Goal: Task Accomplishment & Management: Use online tool/utility

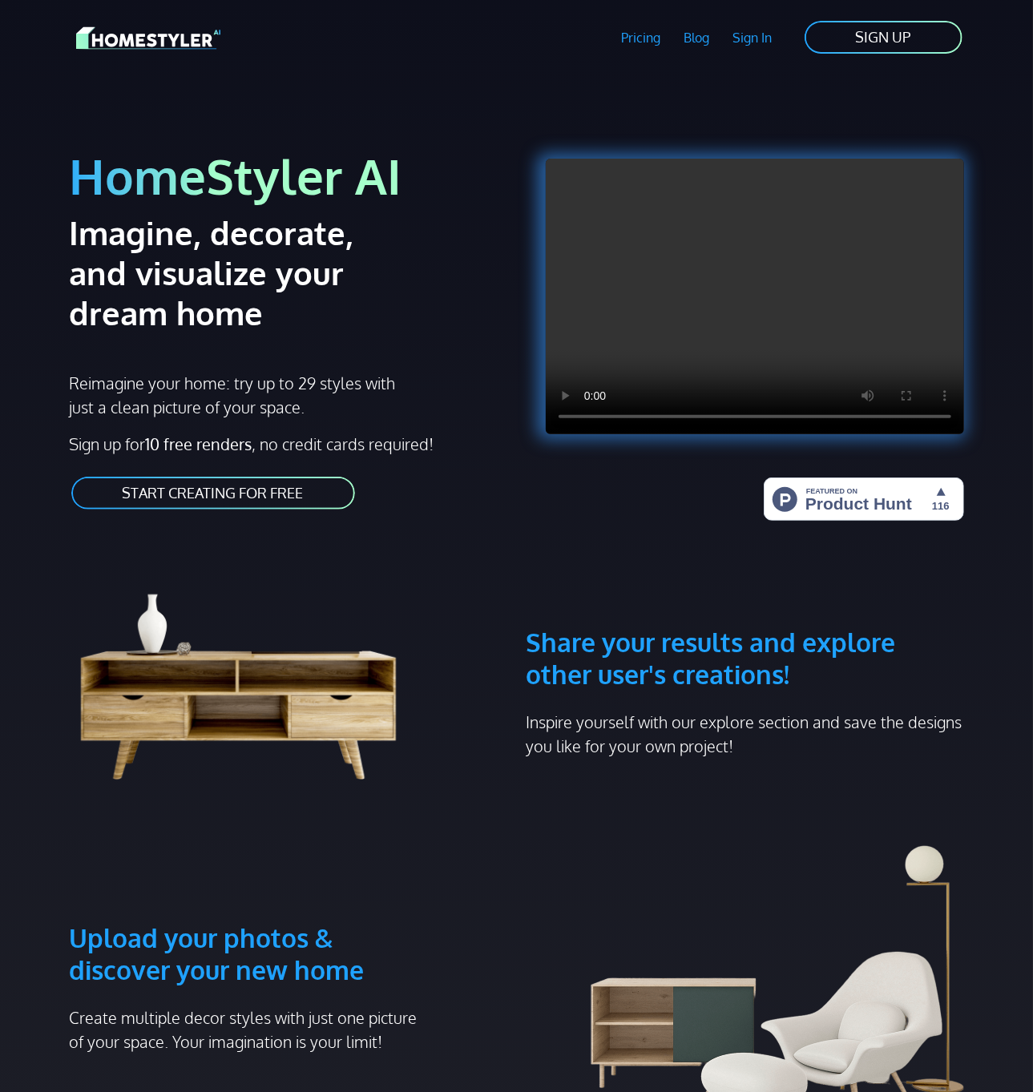
click at [297, 493] on link "START CREATING FOR FREE" at bounding box center [213, 493] width 287 height 36
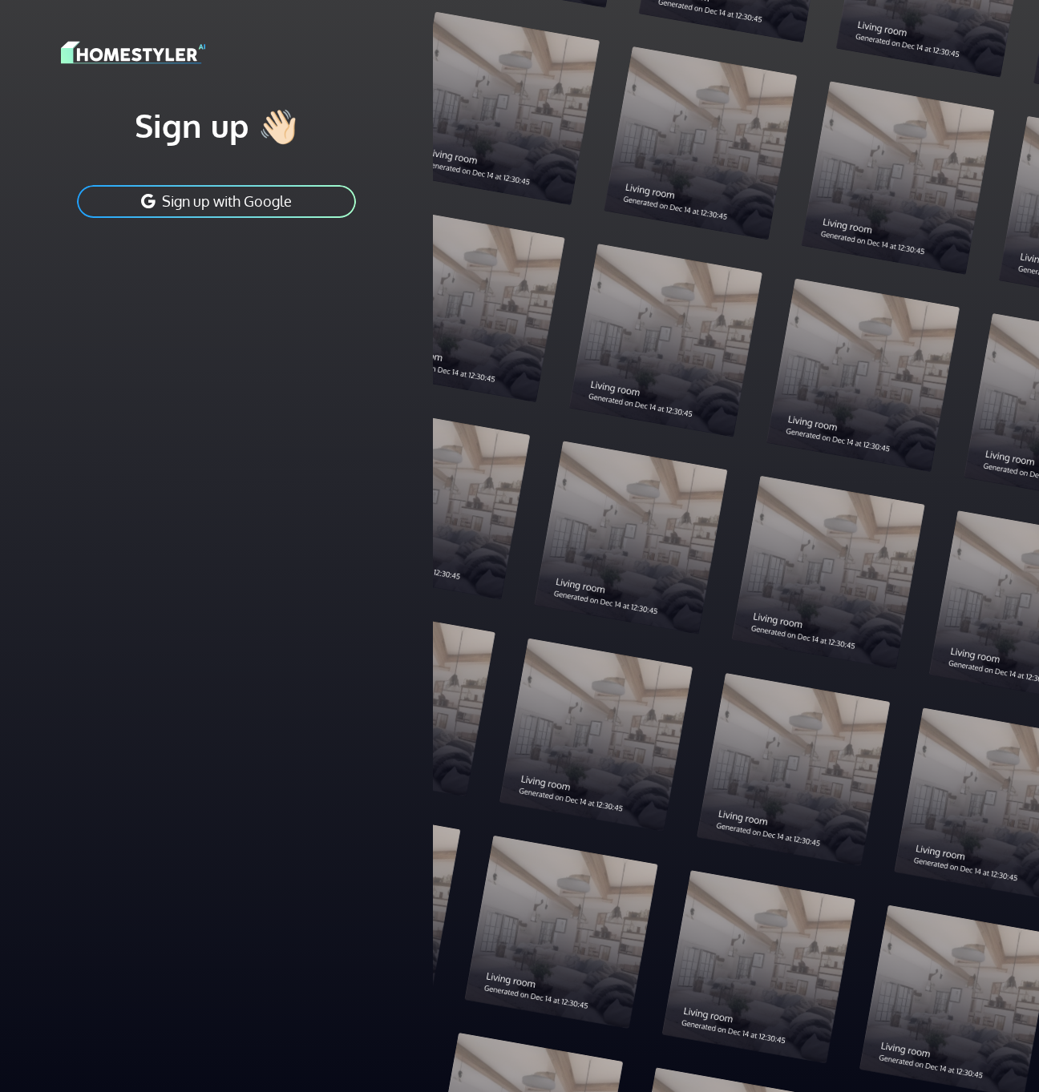
click at [297, 493] on div "Sign up 👋🏻 Sign up with Google" at bounding box center [216, 546] width 433 height 1092
click at [279, 204] on button "Sign up with Google" at bounding box center [216, 202] width 282 height 36
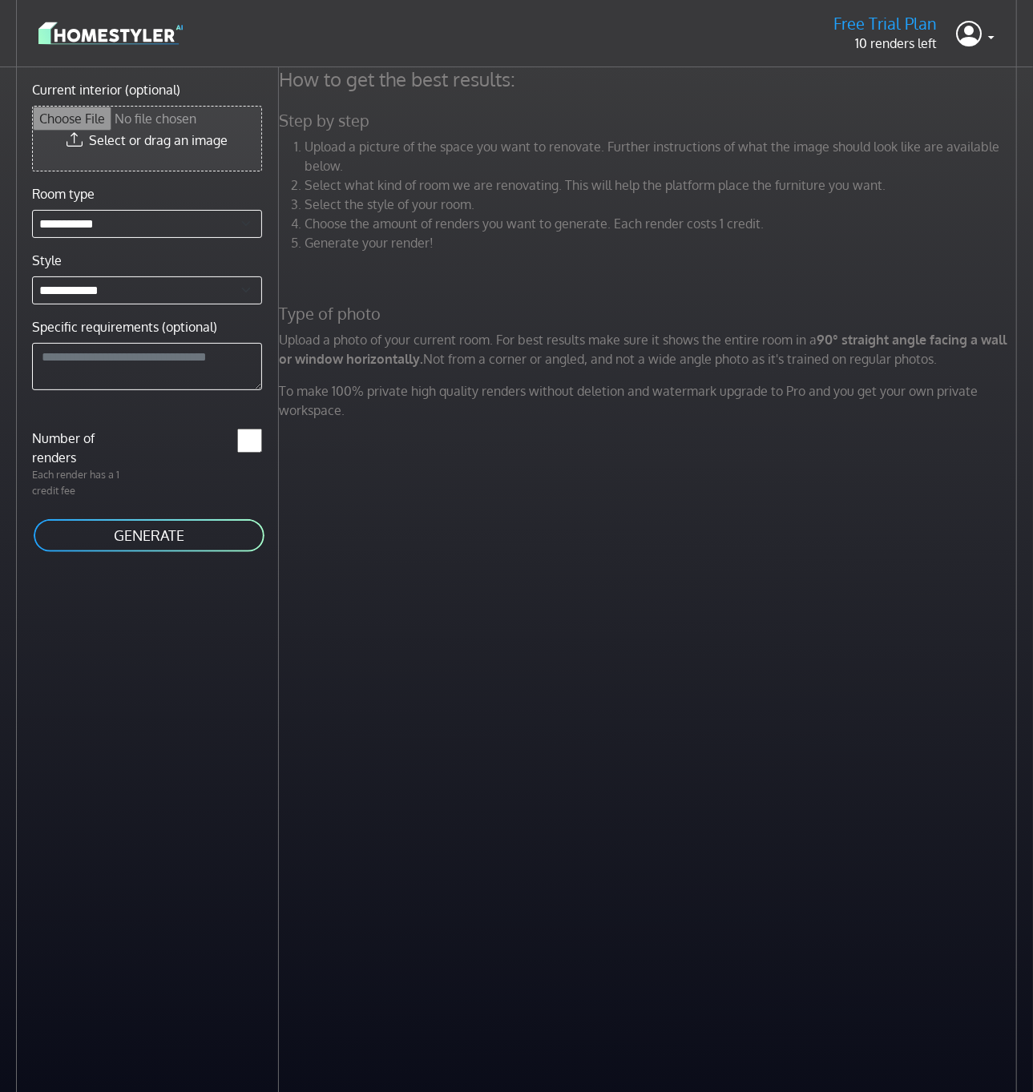
click at [168, 144] on input "Current interior (optional)" at bounding box center [147, 139] width 228 height 64
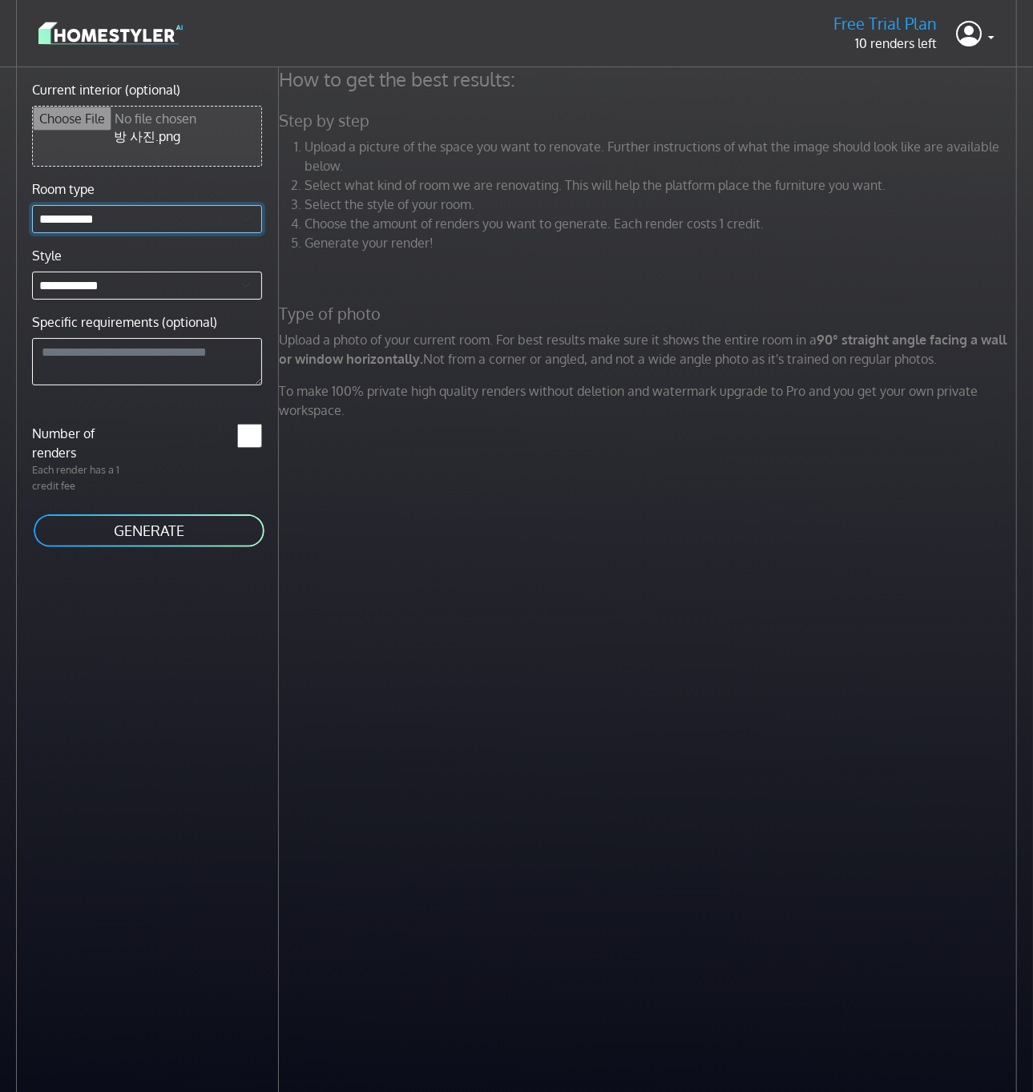
click at [193, 220] on select "**********" at bounding box center [147, 219] width 230 height 28
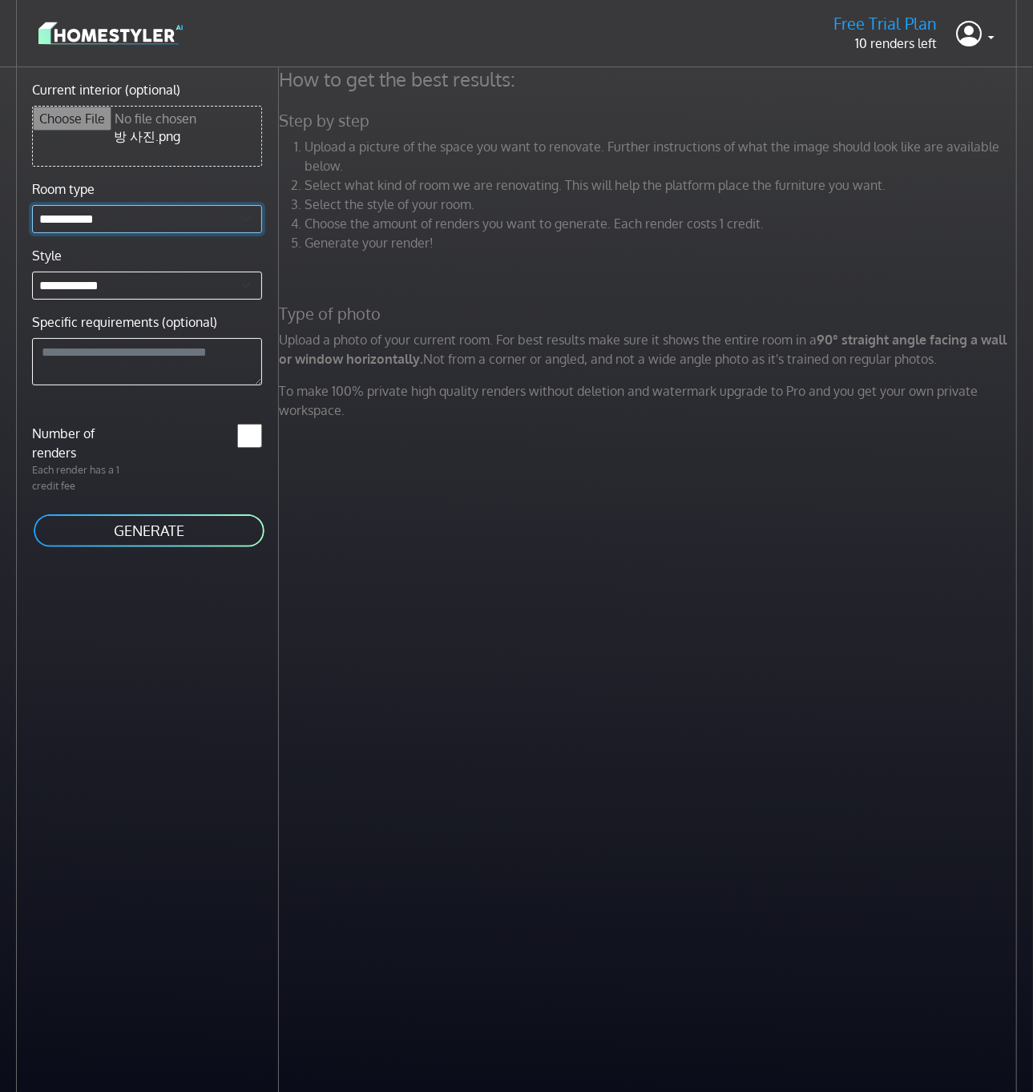
click at [193, 220] on select "**********" at bounding box center [147, 219] width 230 height 28
click at [127, 289] on select "**********" at bounding box center [147, 286] width 230 height 28
click at [104, 341] on textarea "Specific requirements (optional)" at bounding box center [147, 362] width 230 height 48
click at [123, 359] on textarea "Specific requirements (optional)" at bounding box center [147, 362] width 230 height 48
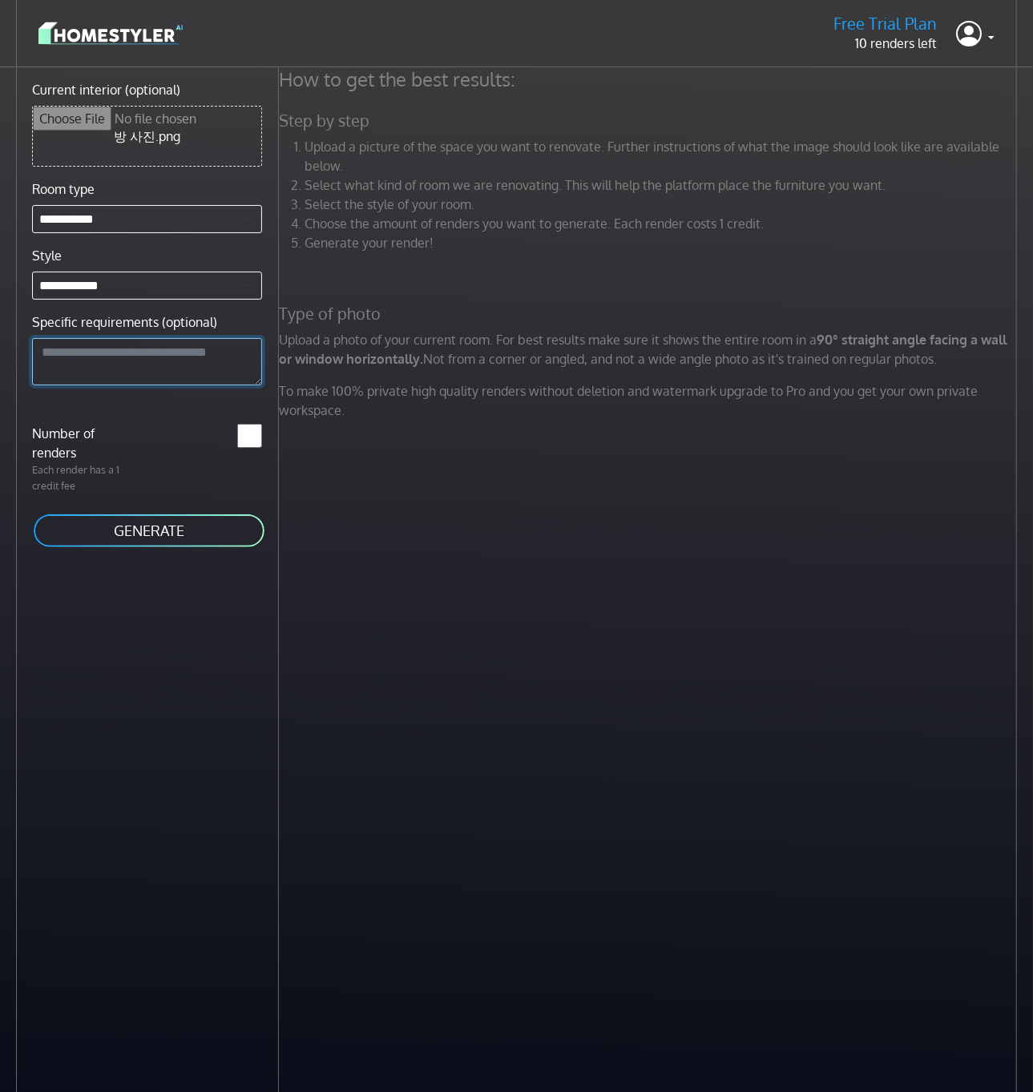
click at [123, 359] on textarea "Specific requirements (optional)" at bounding box center [147, 362] width 230 height 48
click at [124, 359] on textarea "Specific requirements (optional)" at bounding box center [147, 362] width 230 height 48
click at [125, 359] on textarea "Specific requirements (optional)" at bounding box center [147, 362] width 230 height 48
click at [138, 527] on button "GENERATE" at bounding box center [149, 531] width 234 height 36
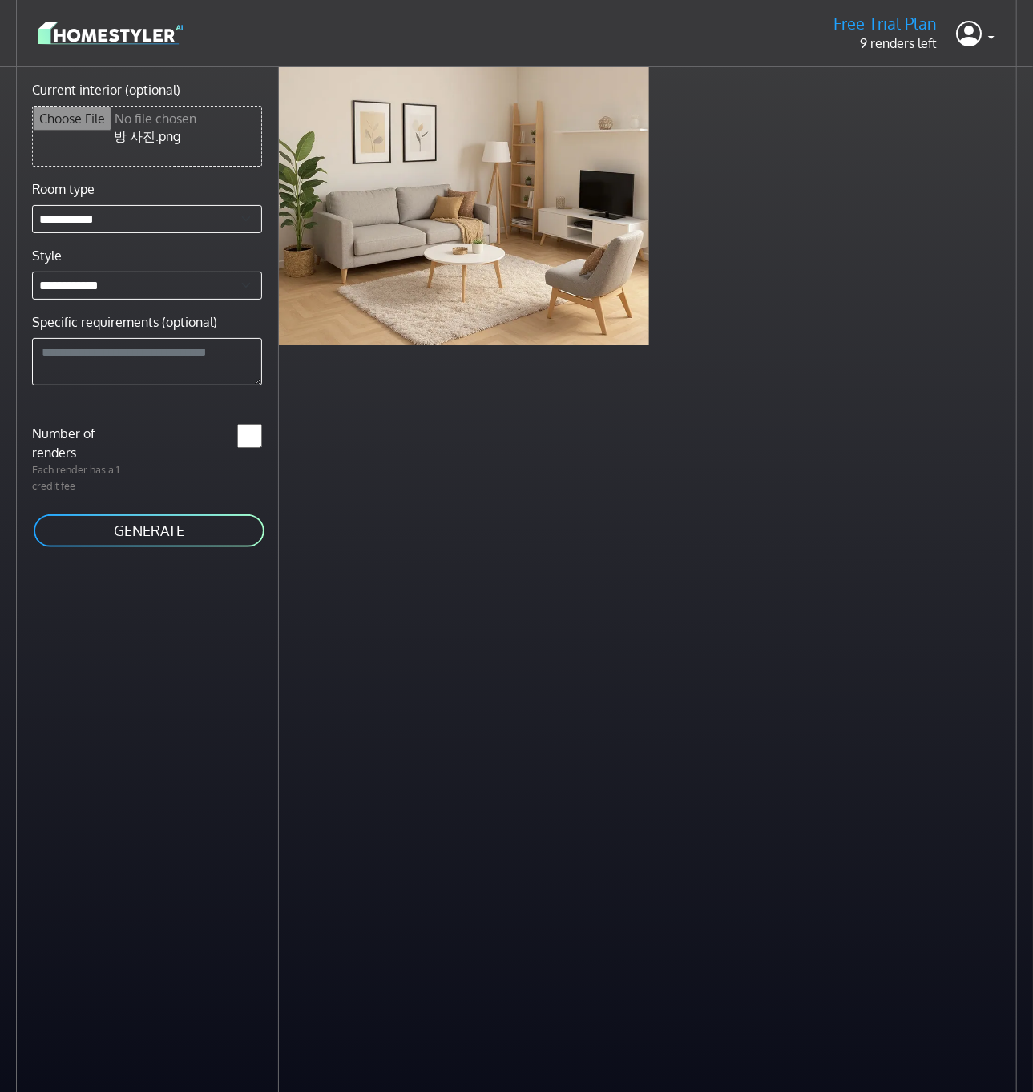
click at [450, 589] on div "Scandinavian living room less than a minute ago" at bounding box center [656, 613] width 754 height 1092
click at [369, 544] on div "Scandinavian living room less than a minute ago" at bounding box center [656, 613] width 754 height 1092
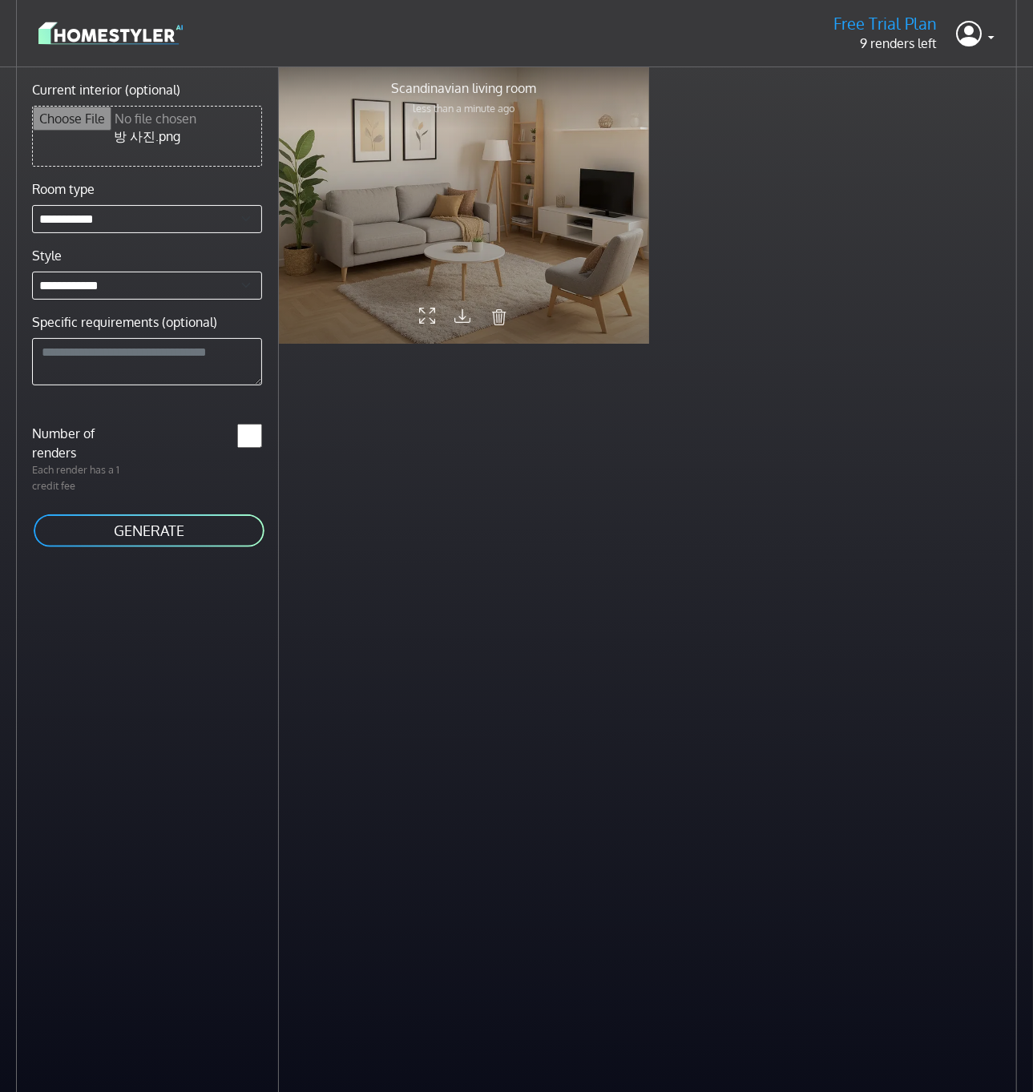
click at [527, 179] on div at bounding box center [464, 205] width 370 height 278
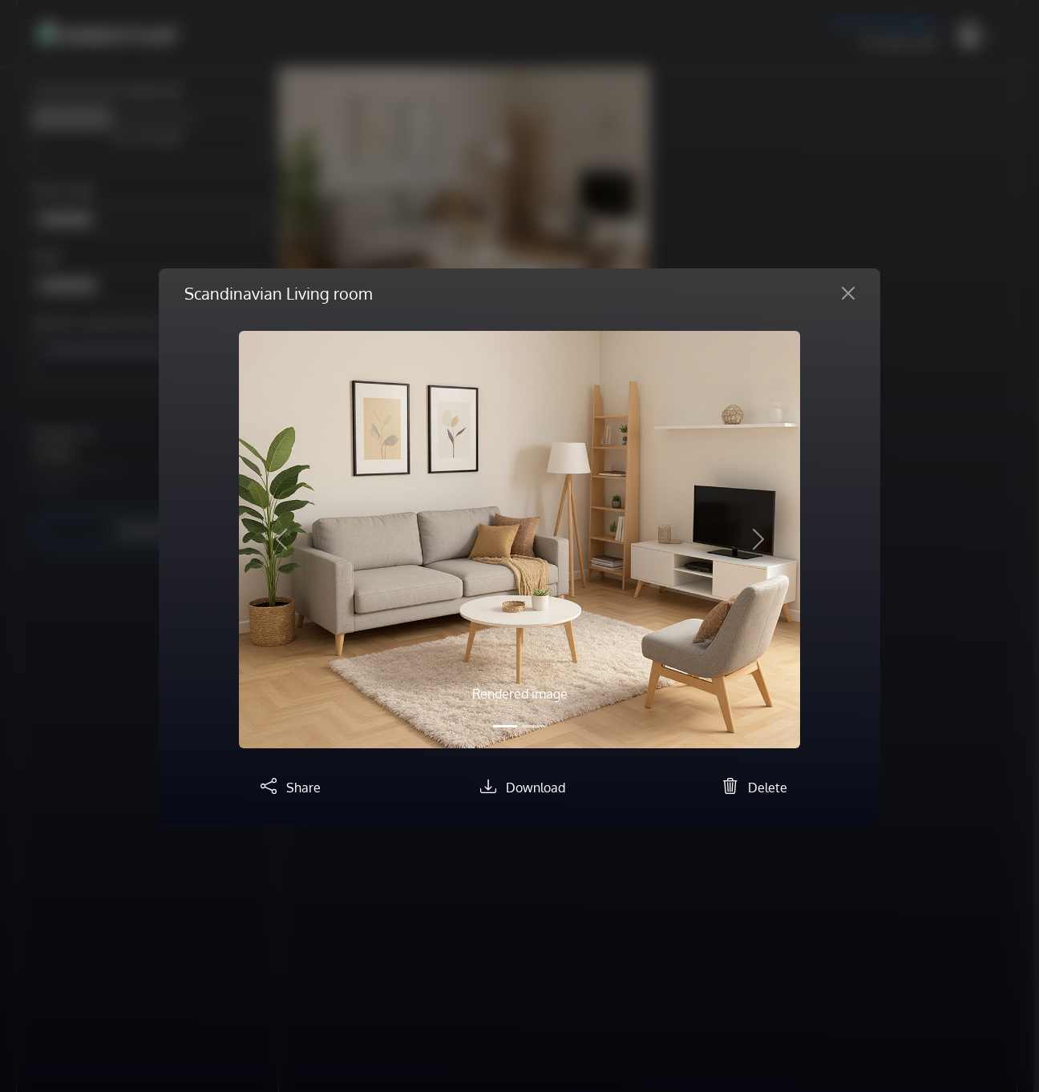
drag, startPoint x: 492, startPoint y: 705, endPoint x: 514, endPoint y: 690, distance: 27.1
click at [493, 705] on div "Scandinavian Living room Rendered image Original image Previous Next Share Down…" at bounding box center [519, 546] width 1039 height 1092
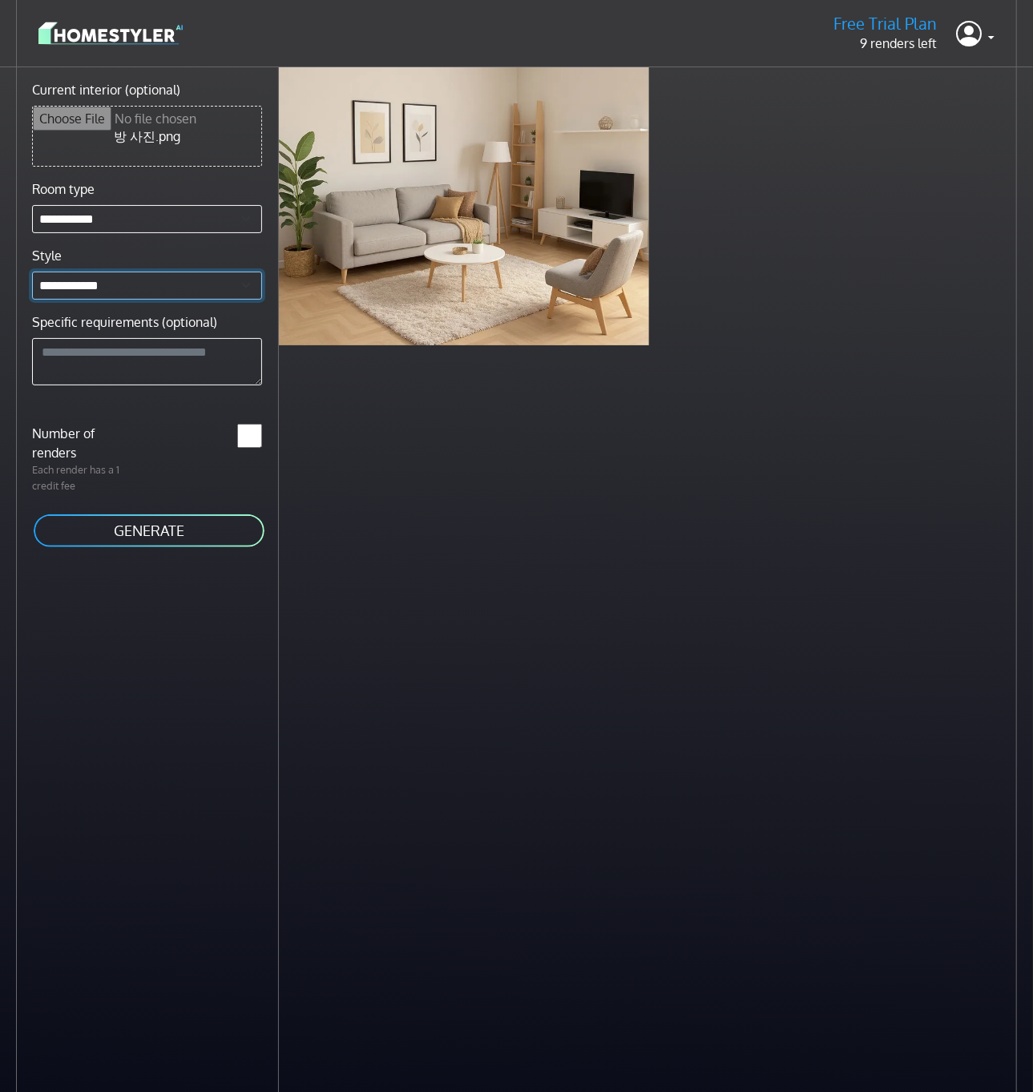
click at [102, 281] on select "**********" at bounding box center [147, 286] width 230 height 28
click at [324, 422] on div "Scandinavian living room less than a minute ago" at bounding box center [656, 613] width 754 height 1092
click at [212, 362] on textarea "Specific requirements (optional)" at bounding box center [147, 362] width 230 height 48
click at [210, 353] on textarea "Specific requirements (optional)" at bounding box center [147, 362] width 230 height 48
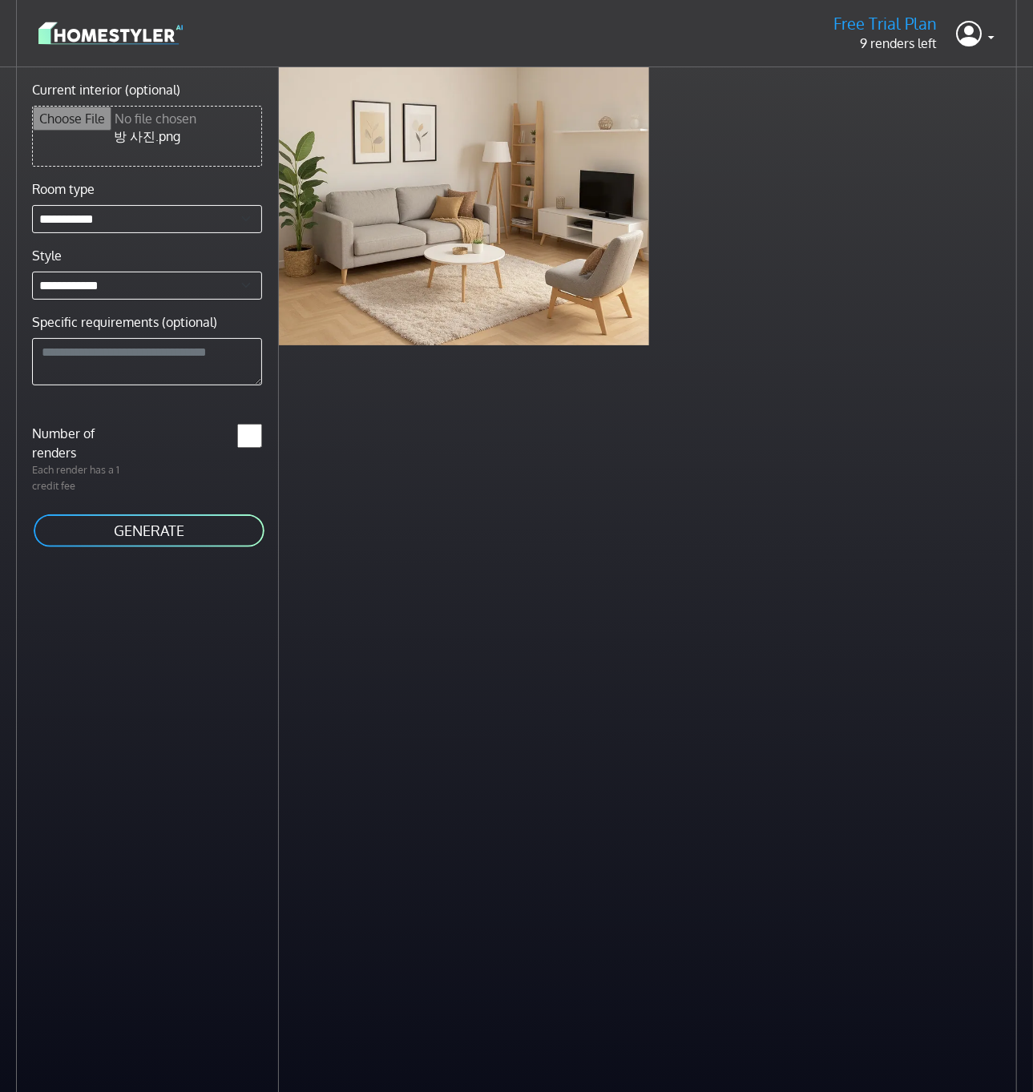
click at [347, 470] on div "Scandinavian living room less than a minute ago" at bounding box center [656, 613] width 754 height 1092
click at [222, 356] on textarea "Specific requirements (optional)" at bounding box center [147, 362] width 230 height 48
click at [922, 134] on div "Scandinavian living room less than a minute ago" at bounding box center [650, 206] width 742 height 278
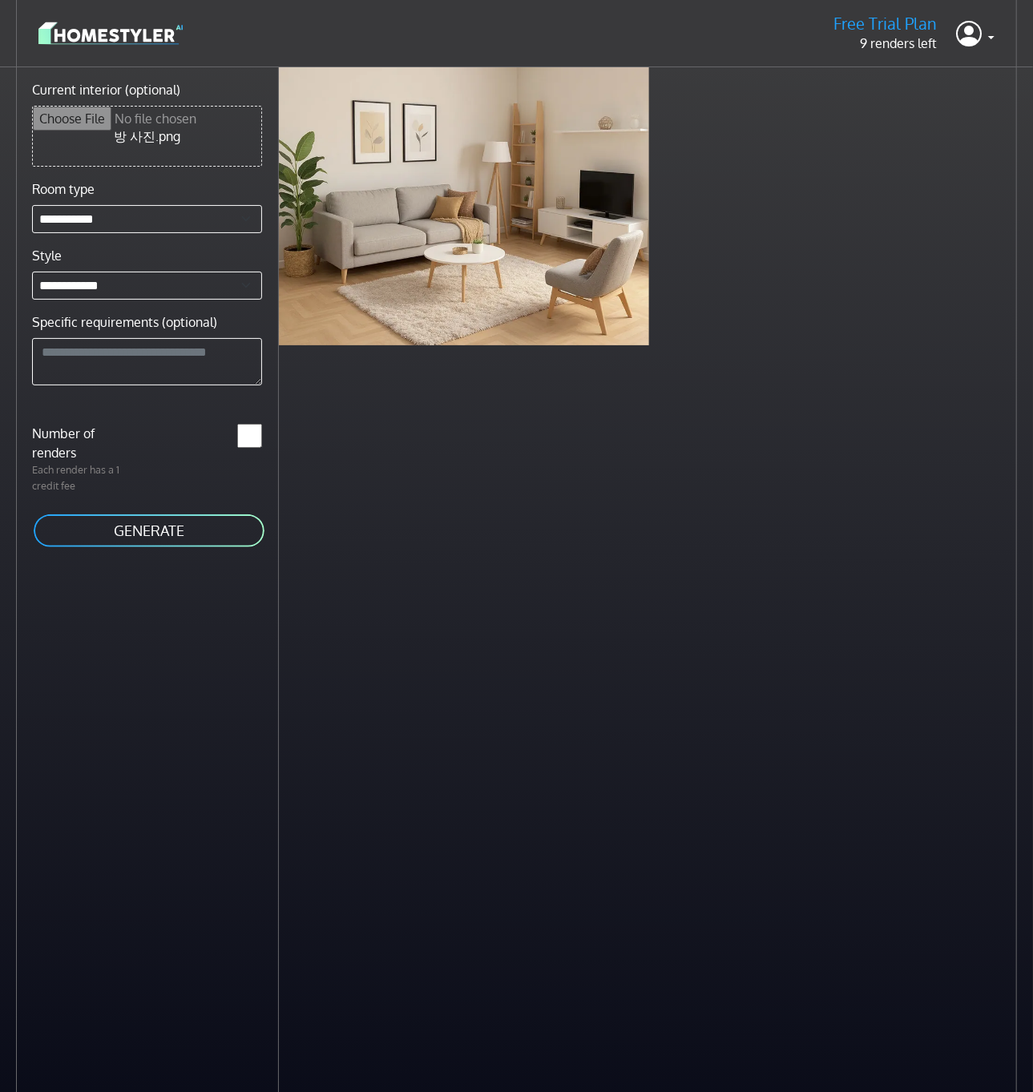
click at [518, 523] on div "Scandinavian living room less than a minute ago" at bounding box center [656, 613] width 754 height 1092
click at [166, 155] on input "Current interior (optional)" at bounding box center [147, 136] width 228 height 59
type input "**********"
click at [151, 220] on select "**********" at bounding box center [147, 219] width 230 height 28
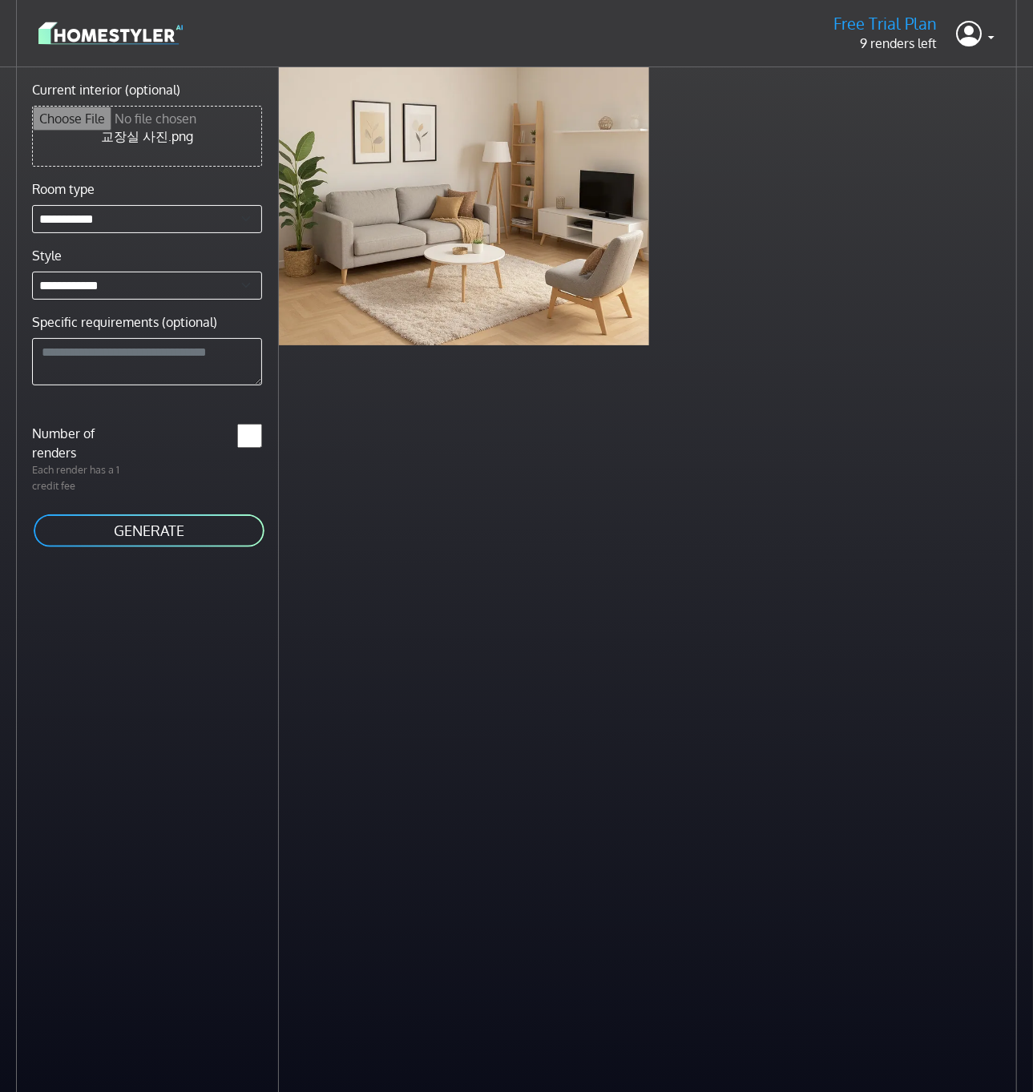
click at [164, 536] on button "GENERATE" at bounding box center [149, 531] width 234 height 36
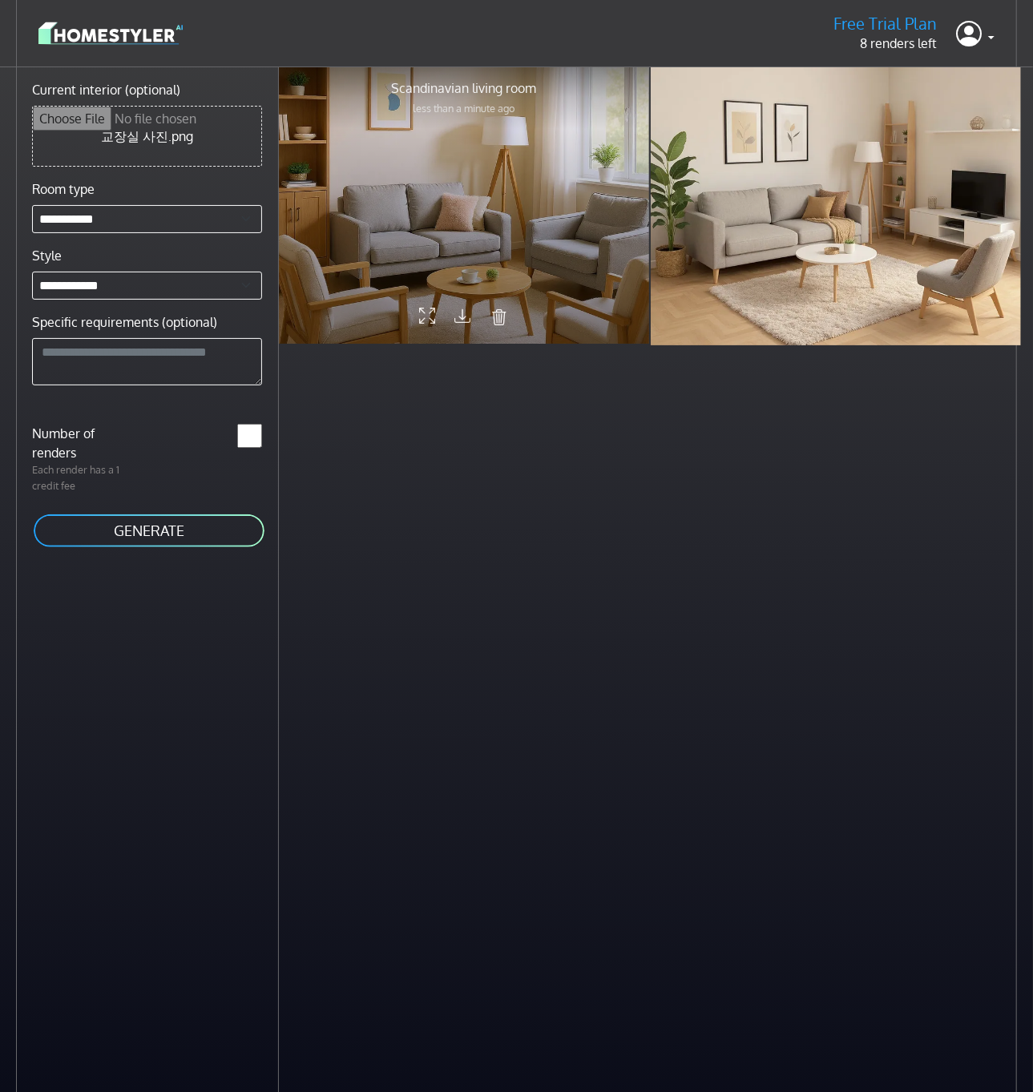
click at [427, 232] on div at bounding box center [464, 205] width 370 height 278
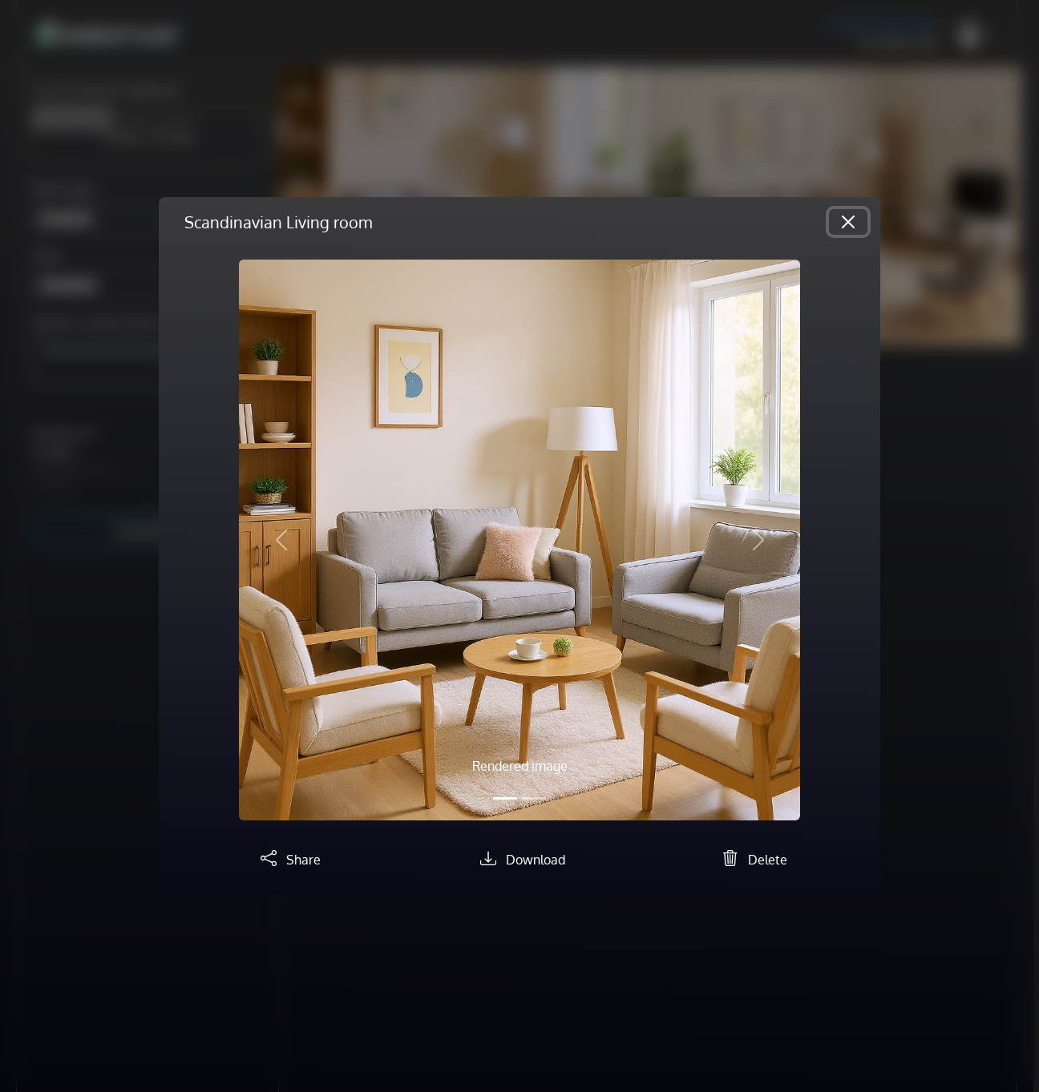
click at [853, 224] on button "Close" at bounding box center [848, 222] width 38 height 26
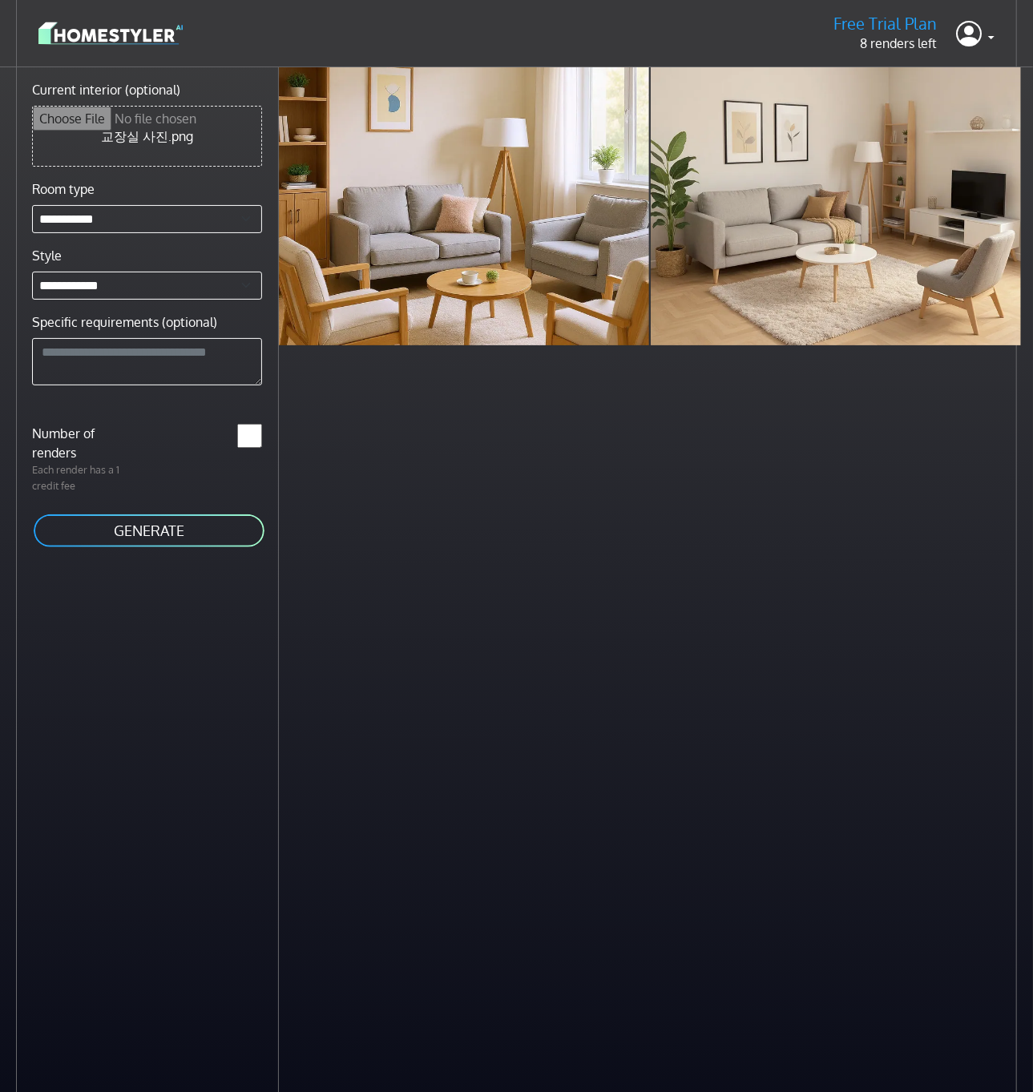
click at [539, 550] on div "Scandinavian living room less than a minute ago Scandinavian living room 4 minu…" at bounding box center [656, 613] width 754 height 1092
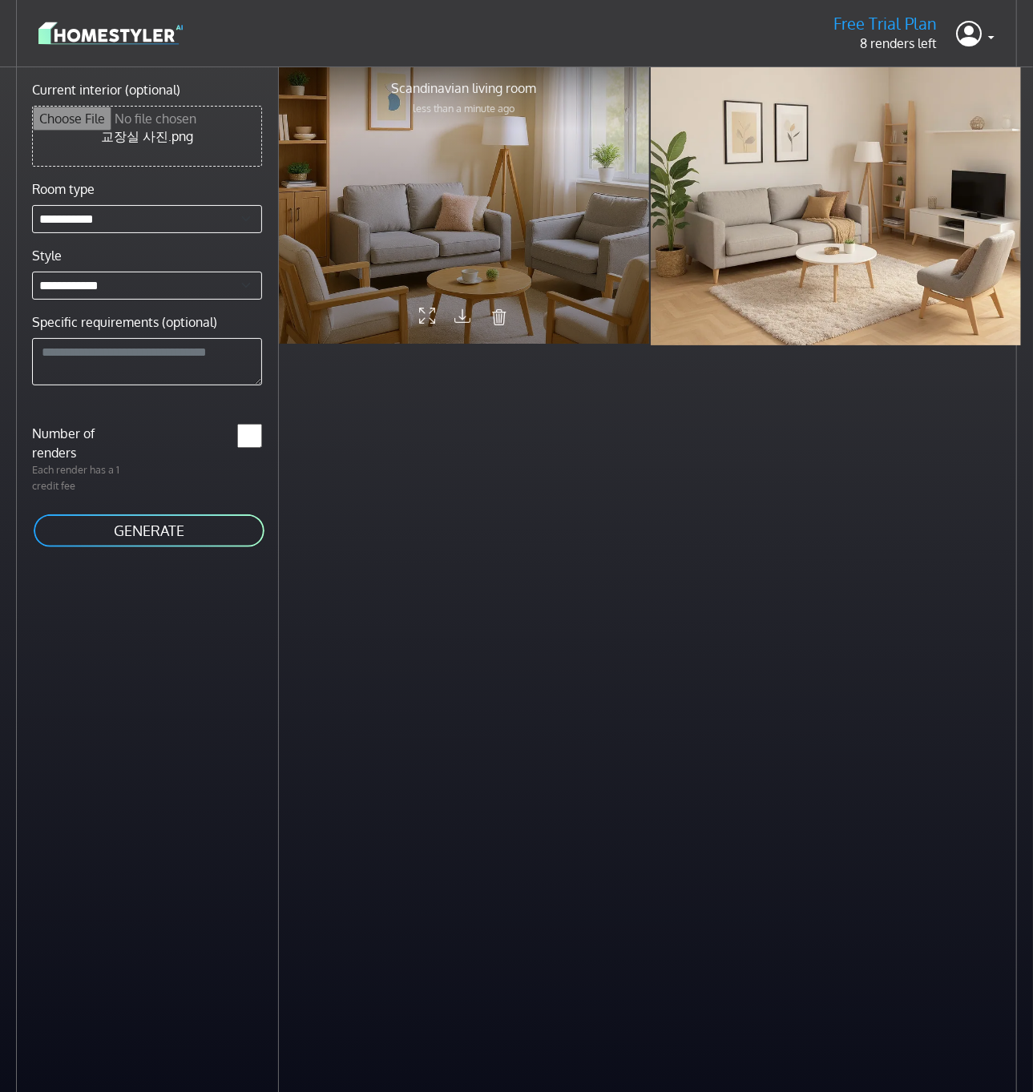
drag, startPoint x: 317, startPoint y: 155, endPoint x: 317, endPoint y: 196, distance: 41.7
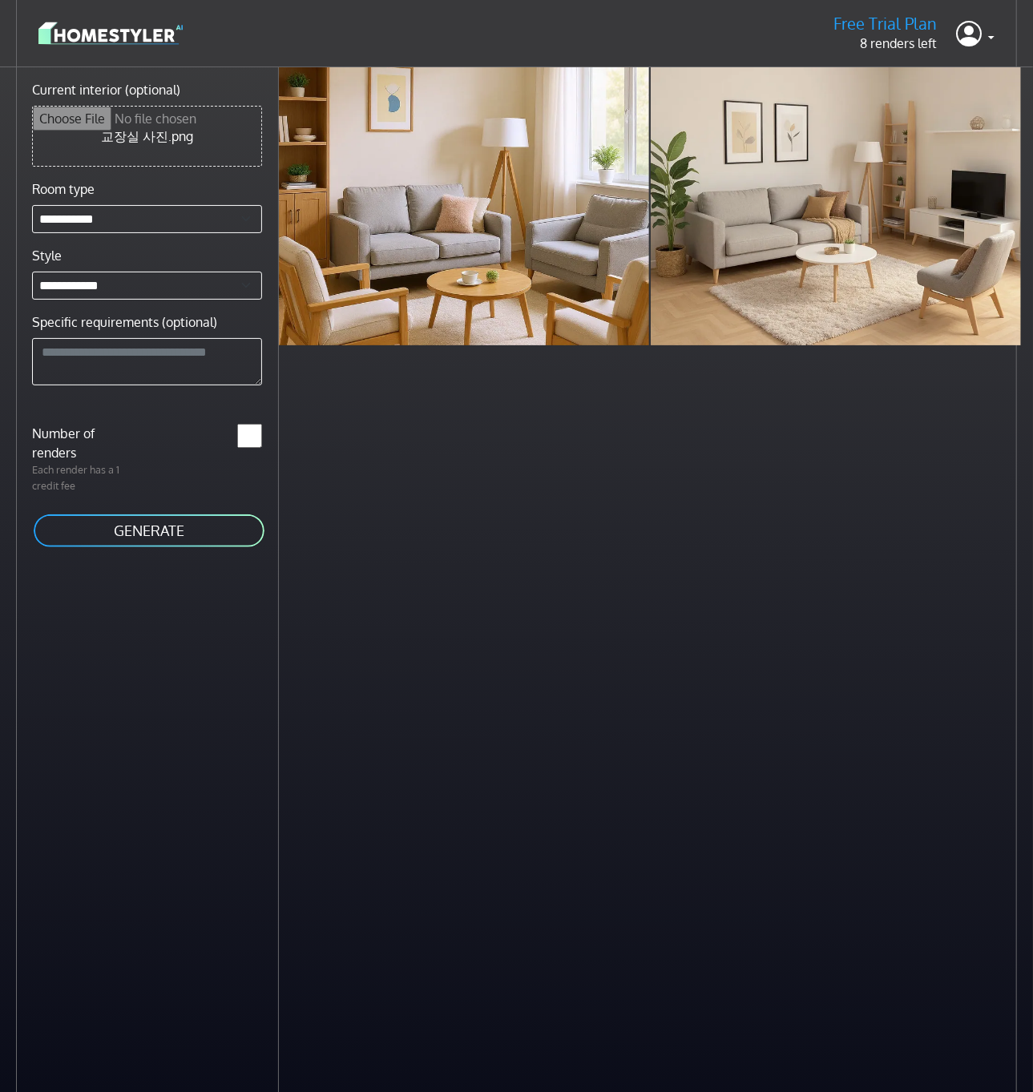
drag, startPoint x: 317, startPoint y: 196, endPoint x: 551, endPoint y: 490, distance: 375.8
click at [551, 490] on div "Scandinavian living room less than a minute ago Scandinavian living room 4 minu…" at bounding box center [656, 613] width 754 height 1092
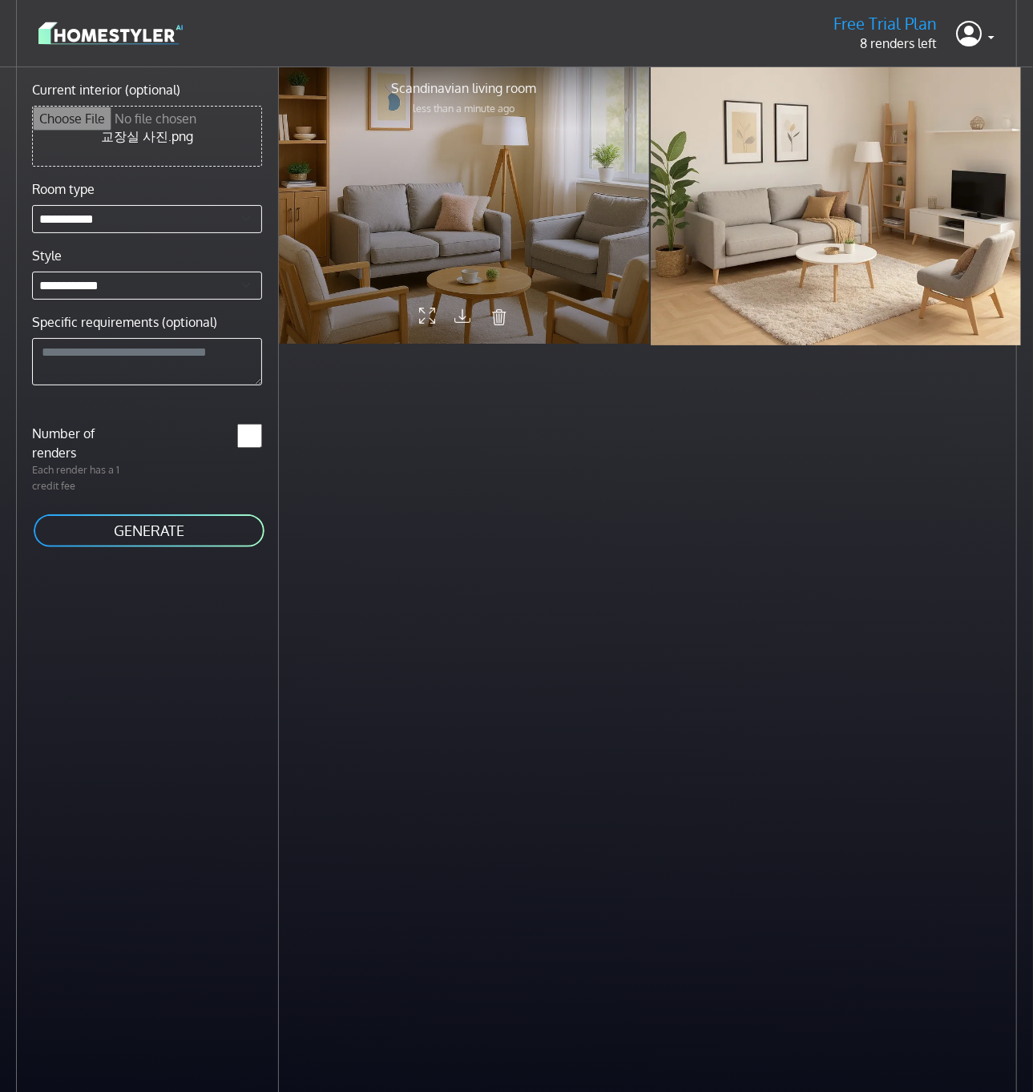
drag, startPoint x: 338, startPoint y: 127, endPoint x: 348, endPoint y: 295, distance: 168.6
click at [348, 295] on div at bounding box center [464, 205] width 370 height 278
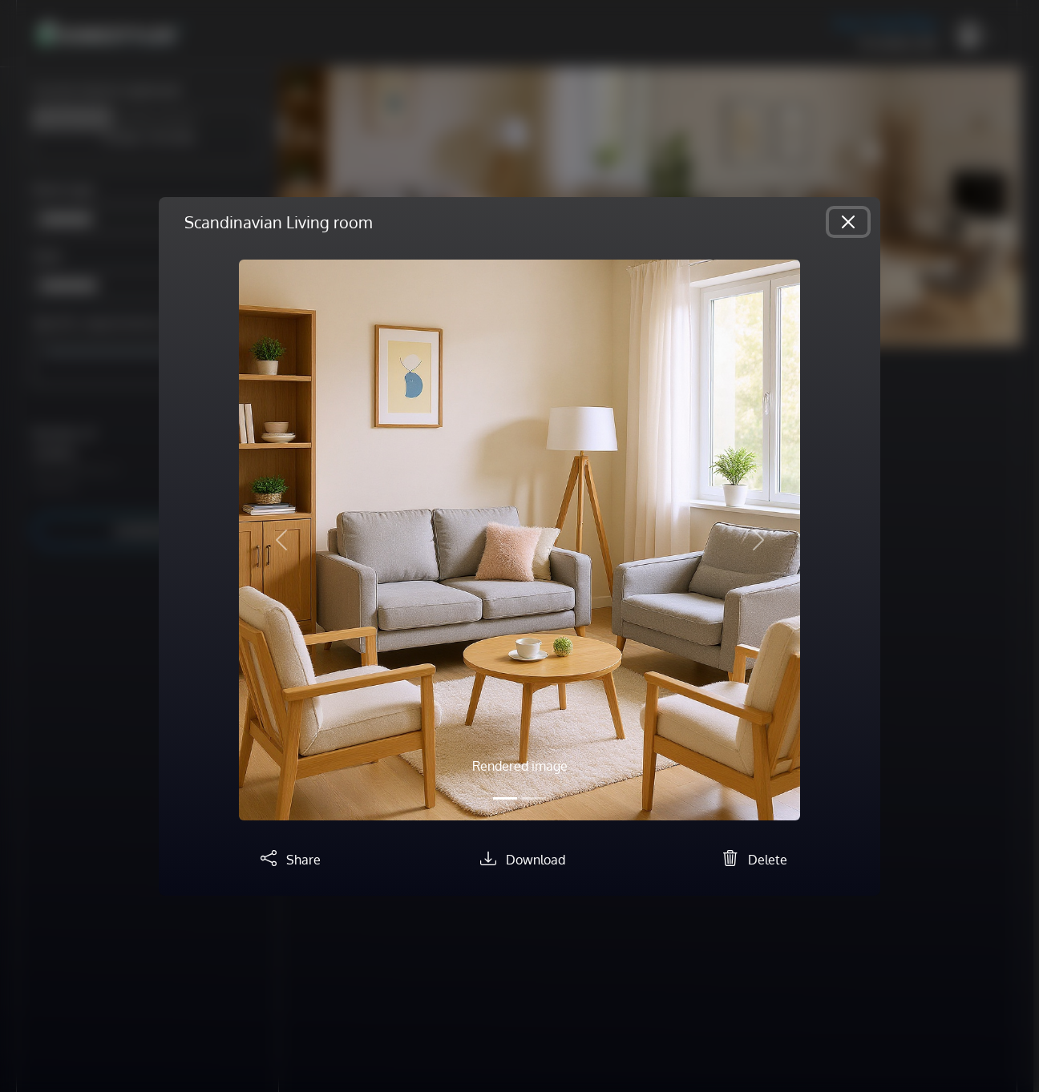
click at [849, 221] on button "Close" at bounding box center [848, 222] width 38 height 26
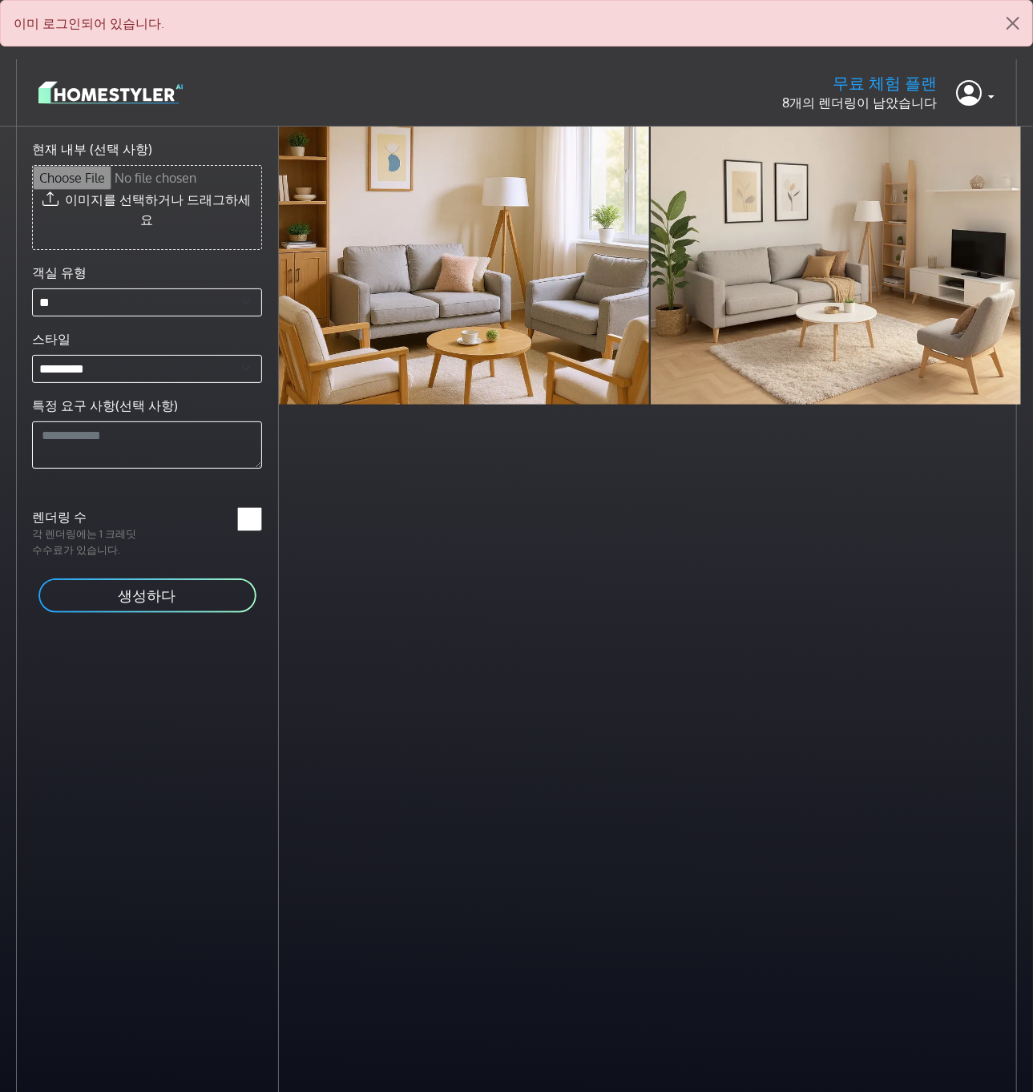
click at [385, 494] on div "스칸디나비아 거실 6분 전 스칸디나비아 거실 10분 전" at bounding box center [656, 673] width 754 height 1092
click at [164, 323] on div "객실 유형 ** ** *** ** ** ***** **** *** ** **** ****** 스타일 ********* *** *** ** **…" at bounding box center [146, 366] width 249 height 206
click at [163, 355] on select "********* *** *** ** ****** * *** ******** ** ***** ** ***** **** *** ***** ***…" at bounding box center [147, 369] width 230 height 28
click at [166, 355] on select "********* *** *** ** ****** * *** ******** ** ***** ** ***** **** *** ***** ***…" at bounding box center [147, 369] width 230 height 28
click at [528, 453] on div "스칸디나비아 거실 6분 전 스칸디나비아 거실 10분 전" at bounding box center [656, 673] width 754 height 1092
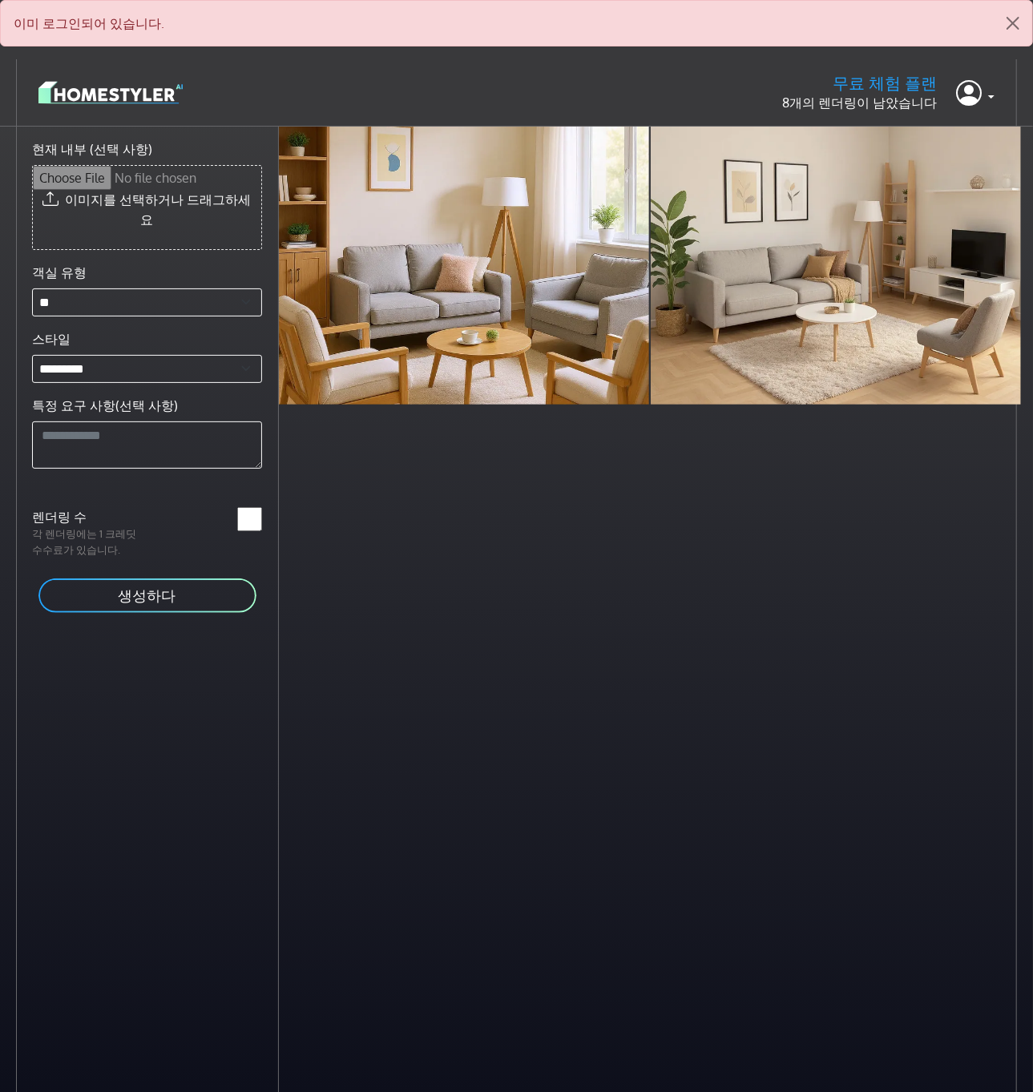
click at [1006, 83] on header "무료 체험 플랜 8개의 렌더링이 남았습니다 윤곽 로그아웃" at bounding box center [516, 92] width 1033 height 67
click at [997, 95] on header "무료 체험 플랜 8개의 렌더링이 남았습니다 윤곽 로그아웃" at bounding box center [516, 92] width 1033 height 67
click at [994, 98] on link at bounding box center [975, 93] width 38 height 38
click at [968, 123] on link "윤곽" at bounding box center [931, 134] width 127 height 26
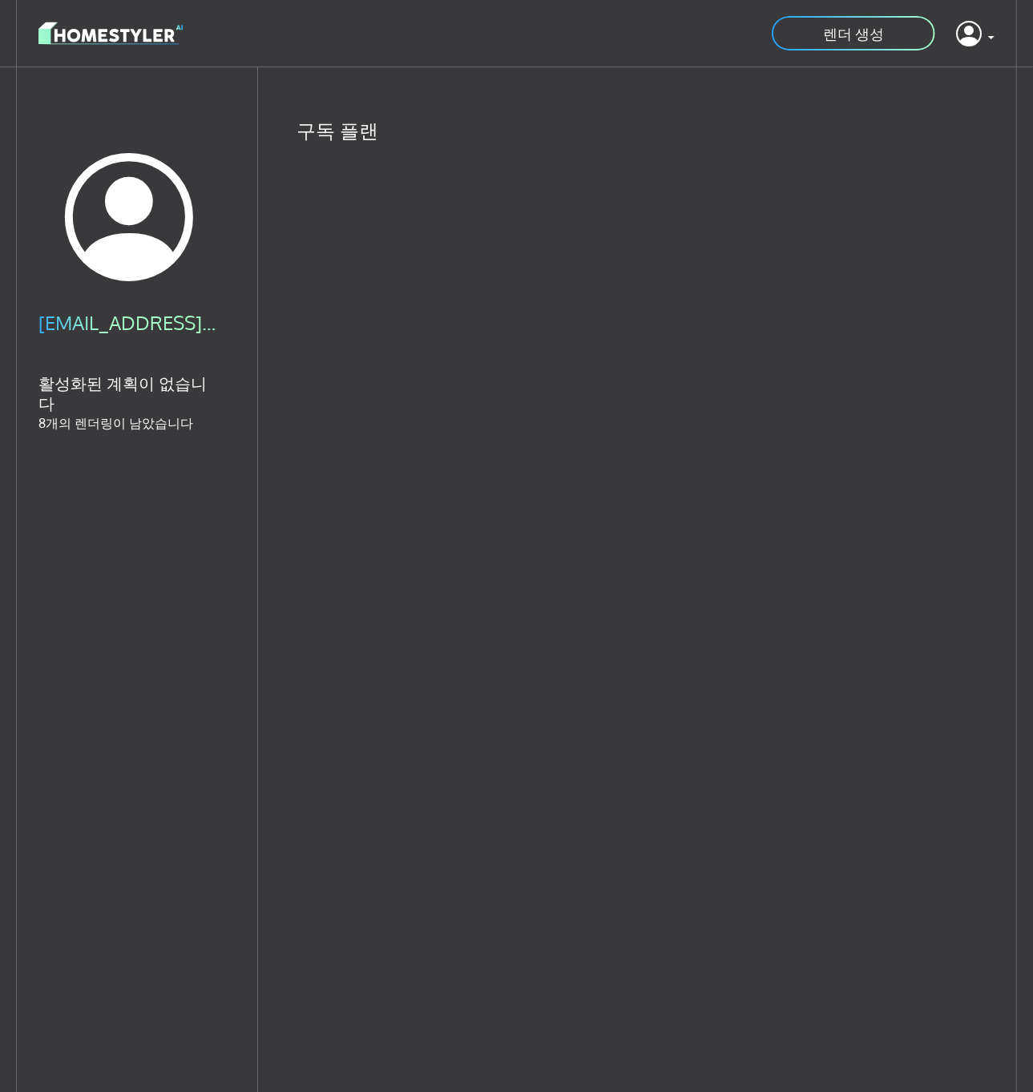
click at [266, 583] on div "구독 플랜 프로필 정보 비밀번호 (변경하고 싶지 않으면 비워두세요) 최소 6자 비밀번호 확인 현재 비밀번호 (변경 사항을 확인하려면 현재 비밀…" at bounding box center [645, 917] width 775 height 1701
click at [853, 32] on font "렌더 생성" at bounding box center [853, 34] width 61 height 18
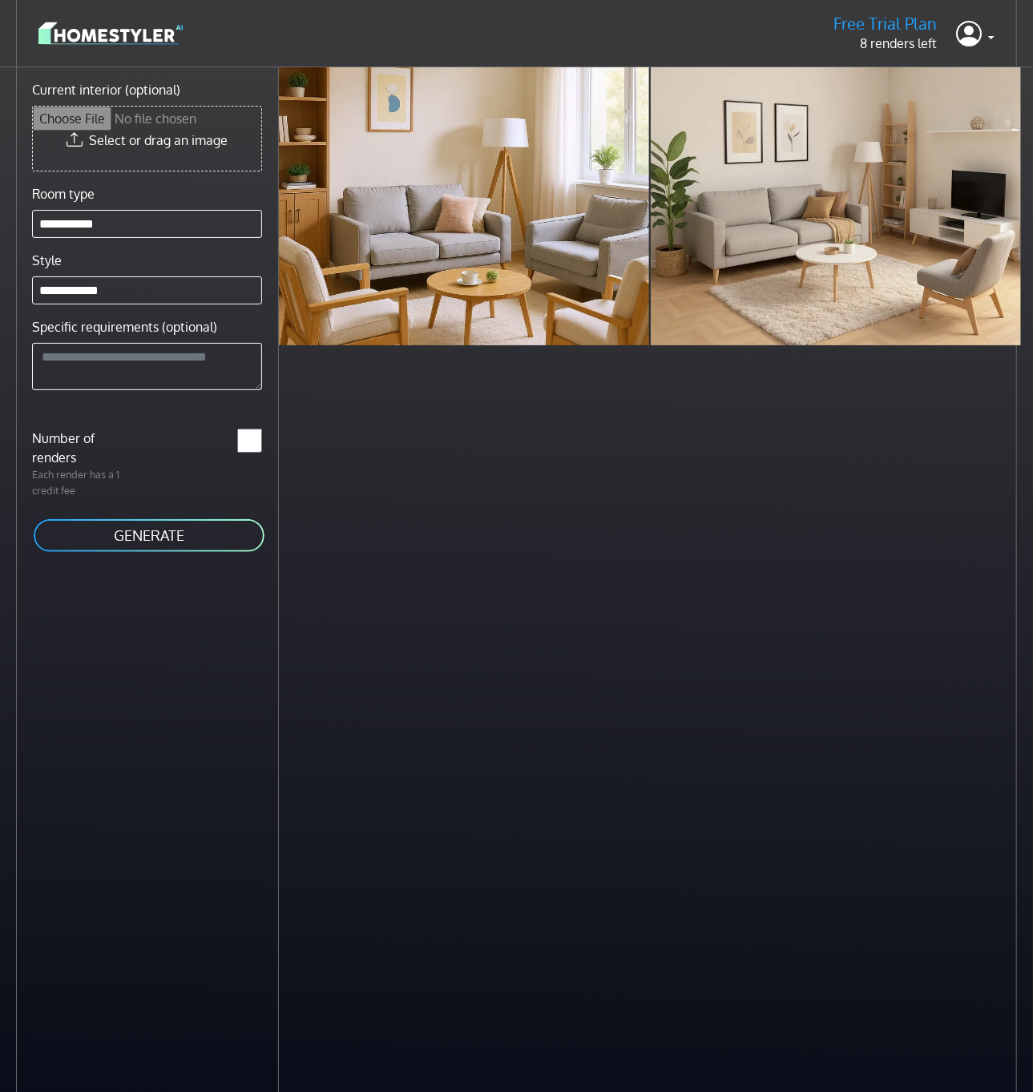
click at [406, 447] on div "Scandinavian living room 7 minutes ago Scandinavian living room 12 minutes ago" at bounding box center [656, 613] width 754 height 1092
click at [745, 486] on div "Scandinavian living room 7 minutes ago Scandinavian living room 12 minutes ago" at bounding box center [656, 613] width 754 height 1092
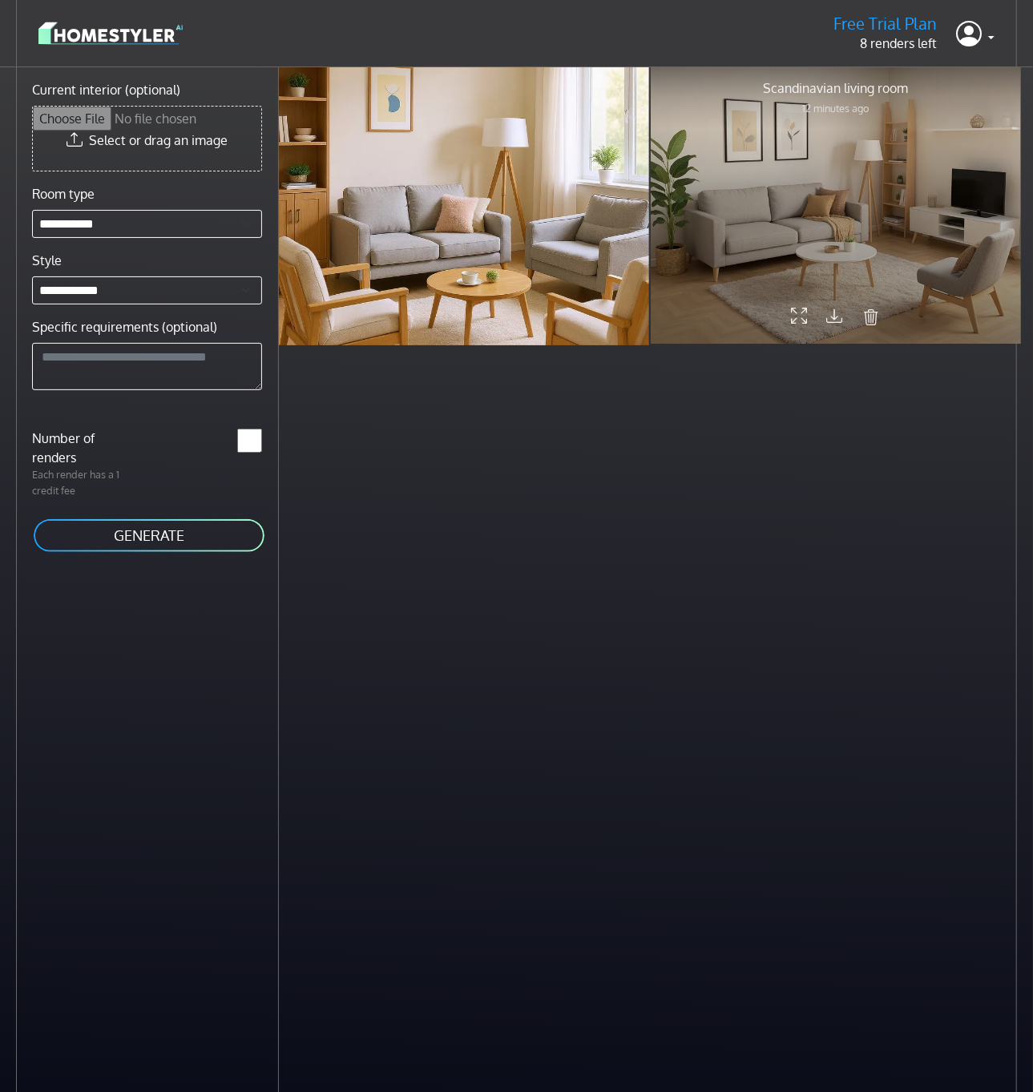
click at [833, 317] on icon at bounding box center [834, 315] width 16 height 21
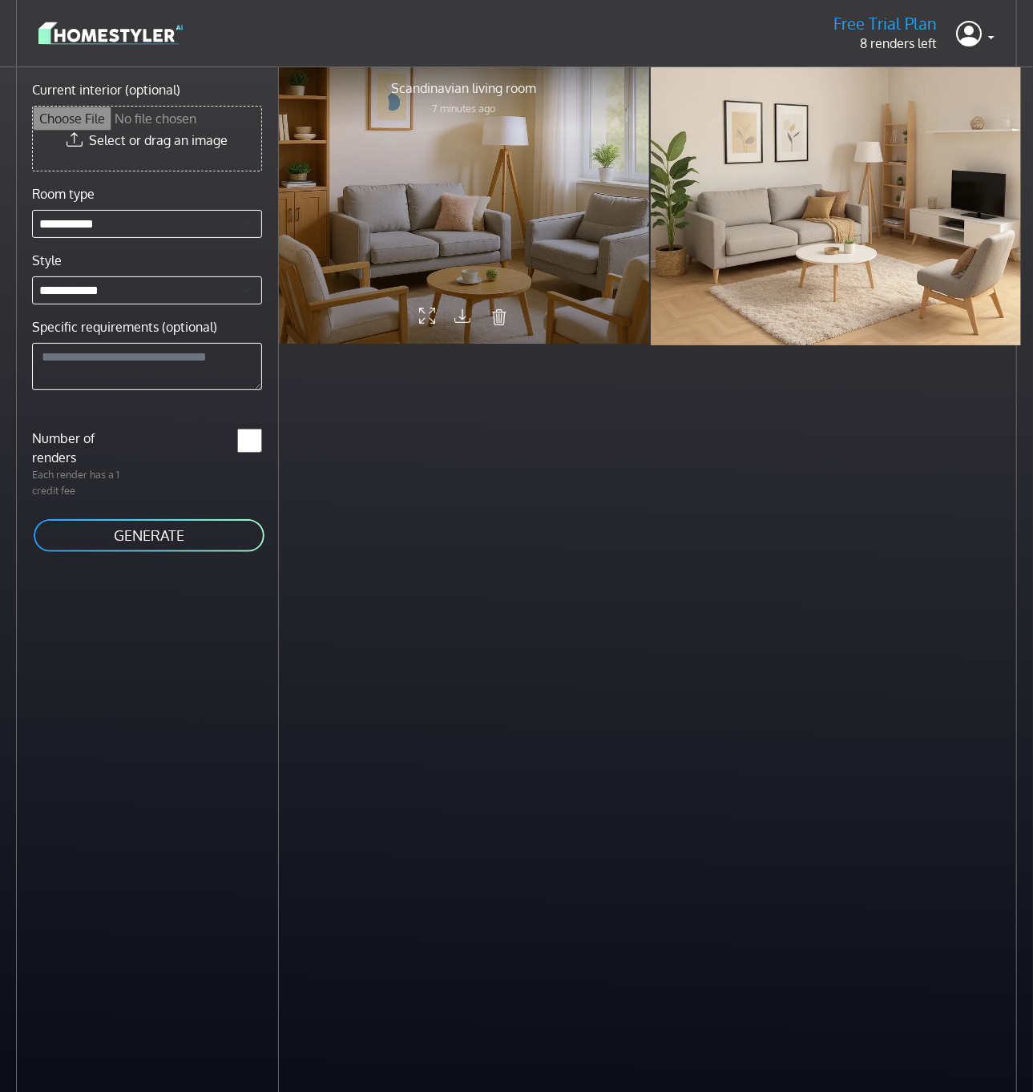
click at [463, 320] on icon at bounding box center [462, 315] width 16 height 21
